Goal: Find specific page/section: Find specific page/section

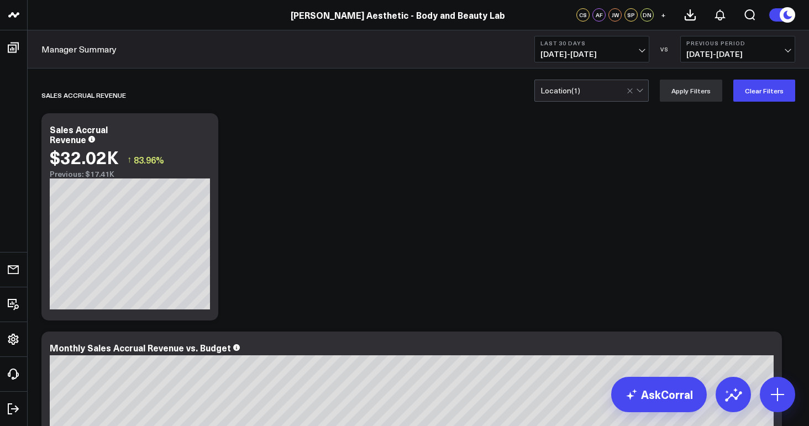
click at [96, 48] on link "Manager Summary" at bounding box center [78, 49] width 75 height 12
click at [19, 18] on icon at bounding box center [13, 14] width 13 height 13
click at [18, 49] on icon at bounding box center [13, 48] width 11 height 11
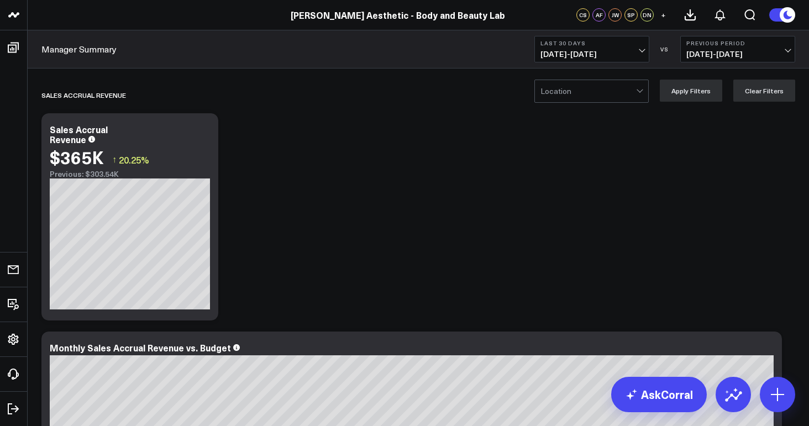
click at [85, 48] on link "Manager Summary" at bounding box center [78, 49] width 75 height 12
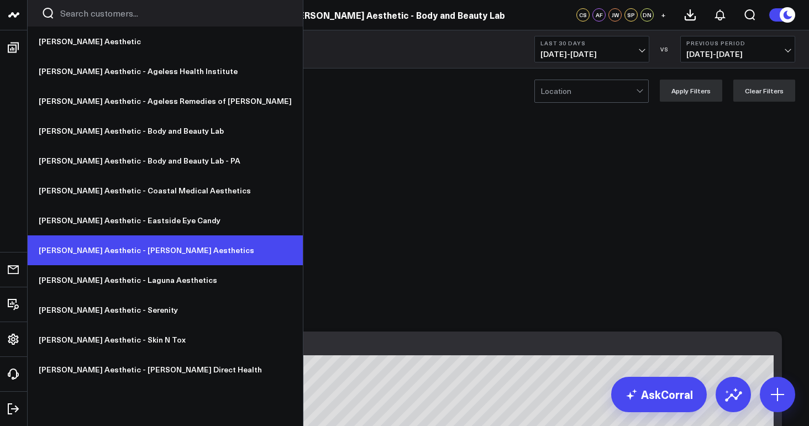
click at [160, 253] on link "[PERSON_NAME] Aesthetic - [PERSON_NAME] Aesthetics" at bounding box center [165, 250] width 275 height 30
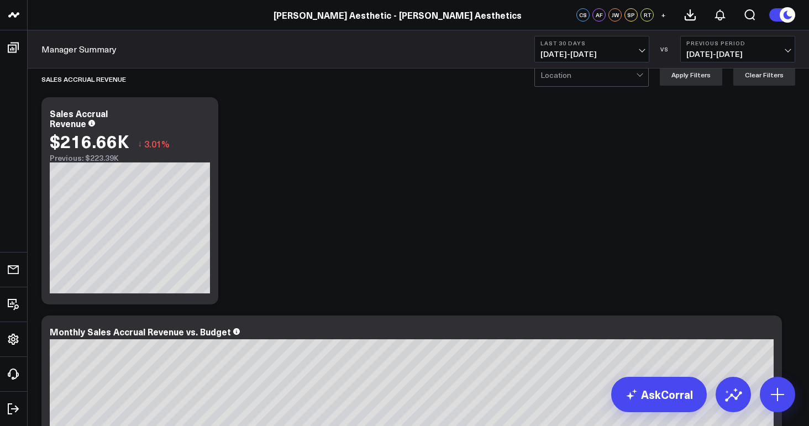
scroll to position [18, 0]
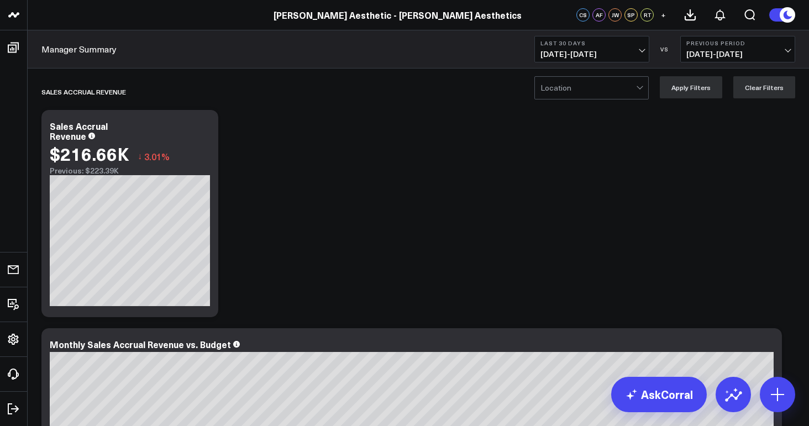
scroll to position [0, 0]
